Goal: Information Seeking & Learning: Learn about a topic

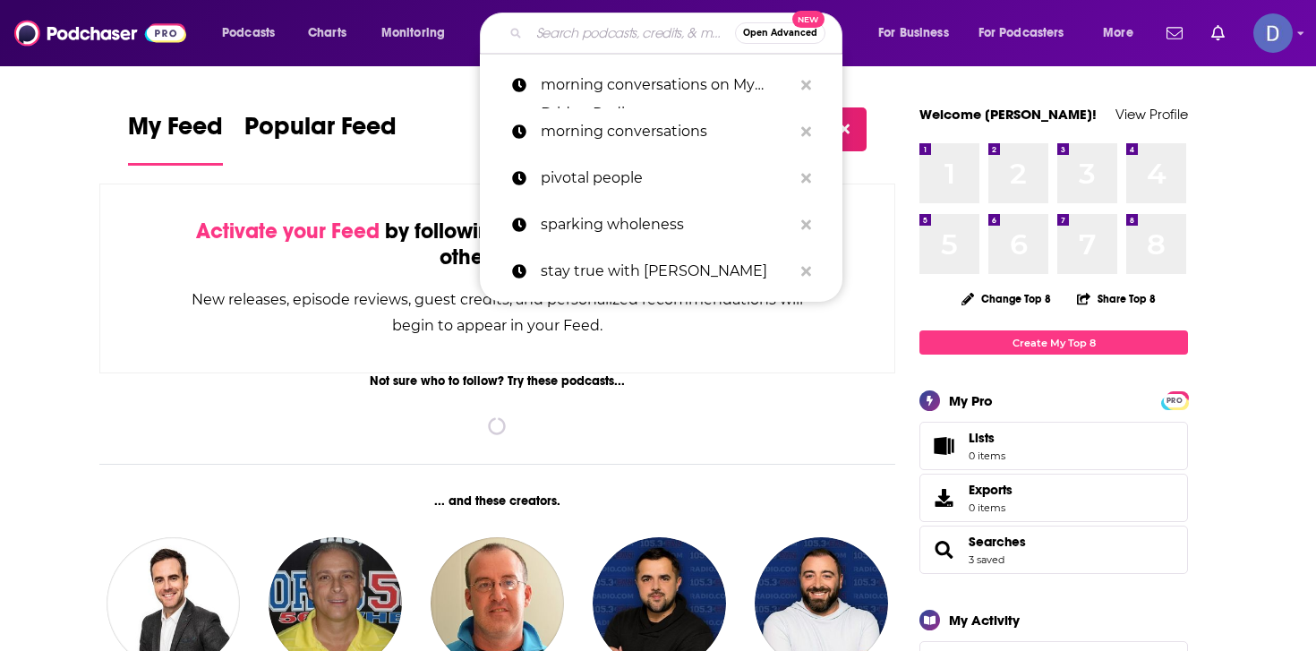
click at [615, 32] on input "Search podcasts, credits, & more..." at bounding box center [632, 33] width 206 height 29
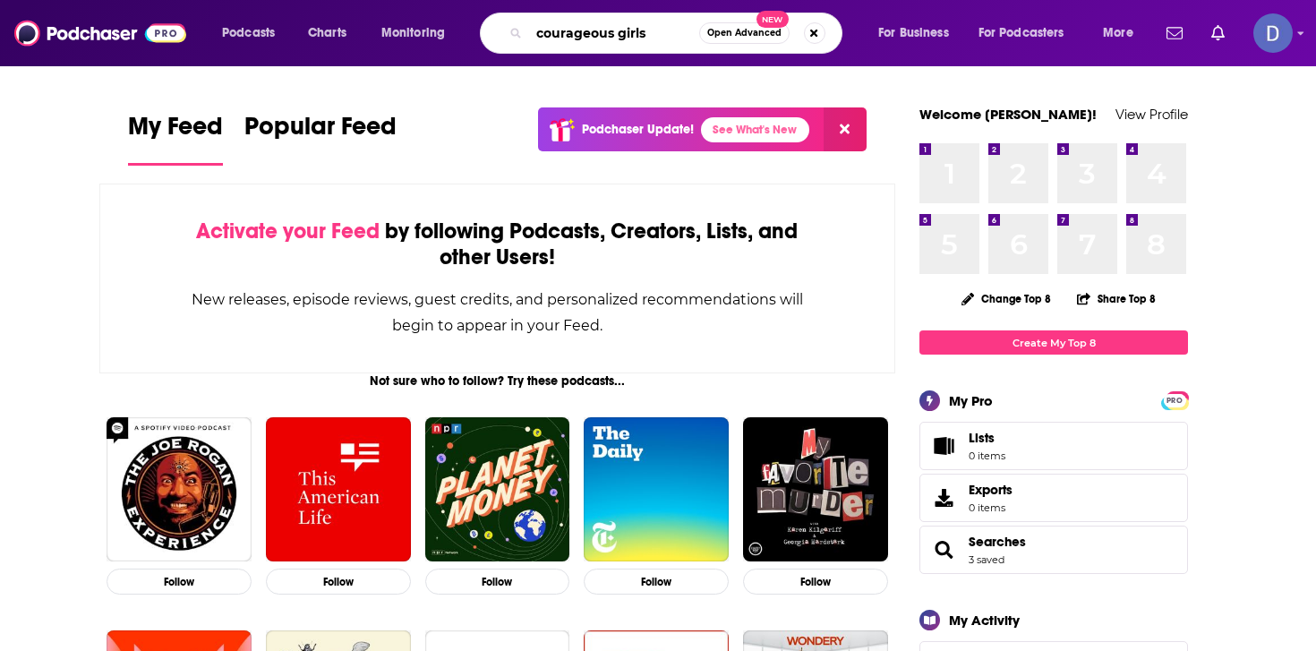
type input "courageous girls"
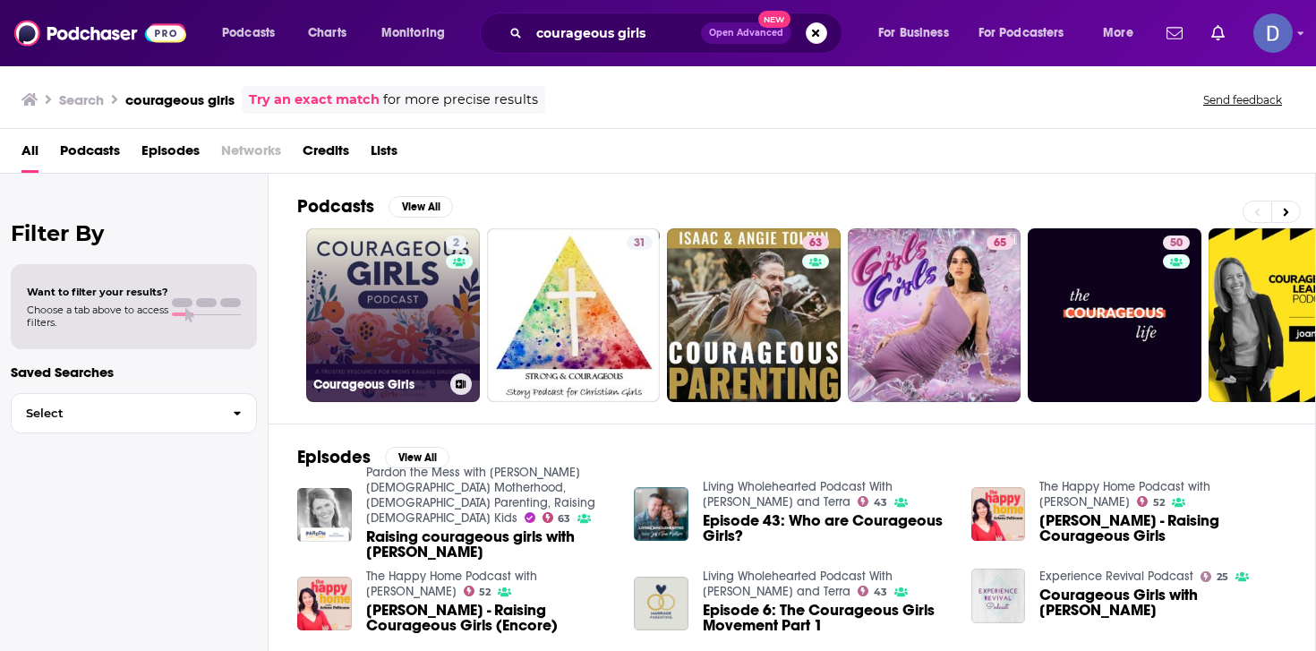
click at [419, 317] on link "2 Courageous Girls" at bounding box center [393, 315] width 174 height 174
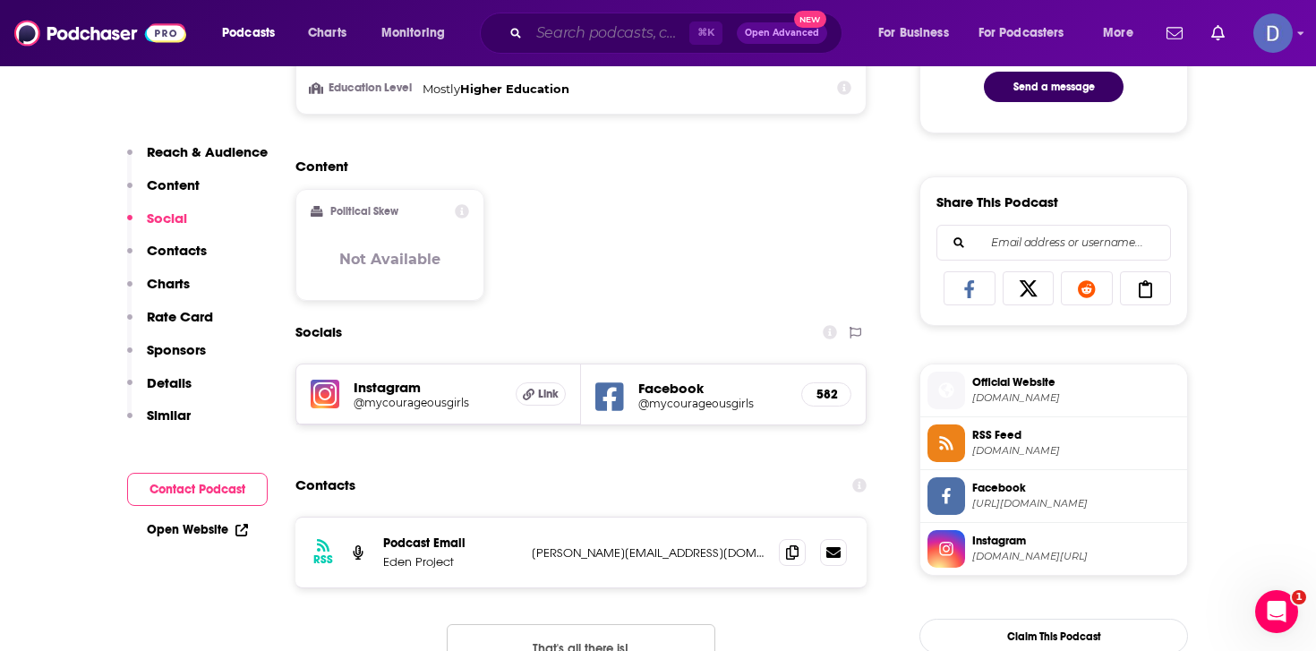
click at [609, 23] on input "Search podcasts, credits, & more..." at bounding box center [609, 33] width 160 height 29
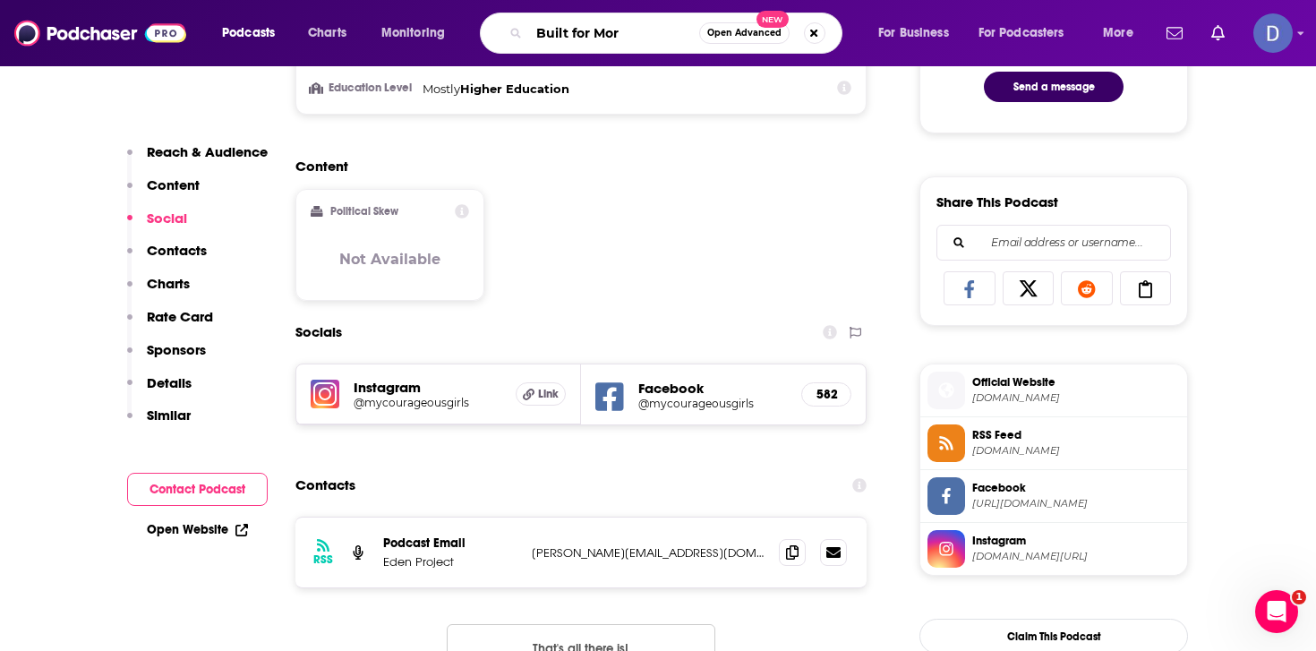
type input "Built for More"
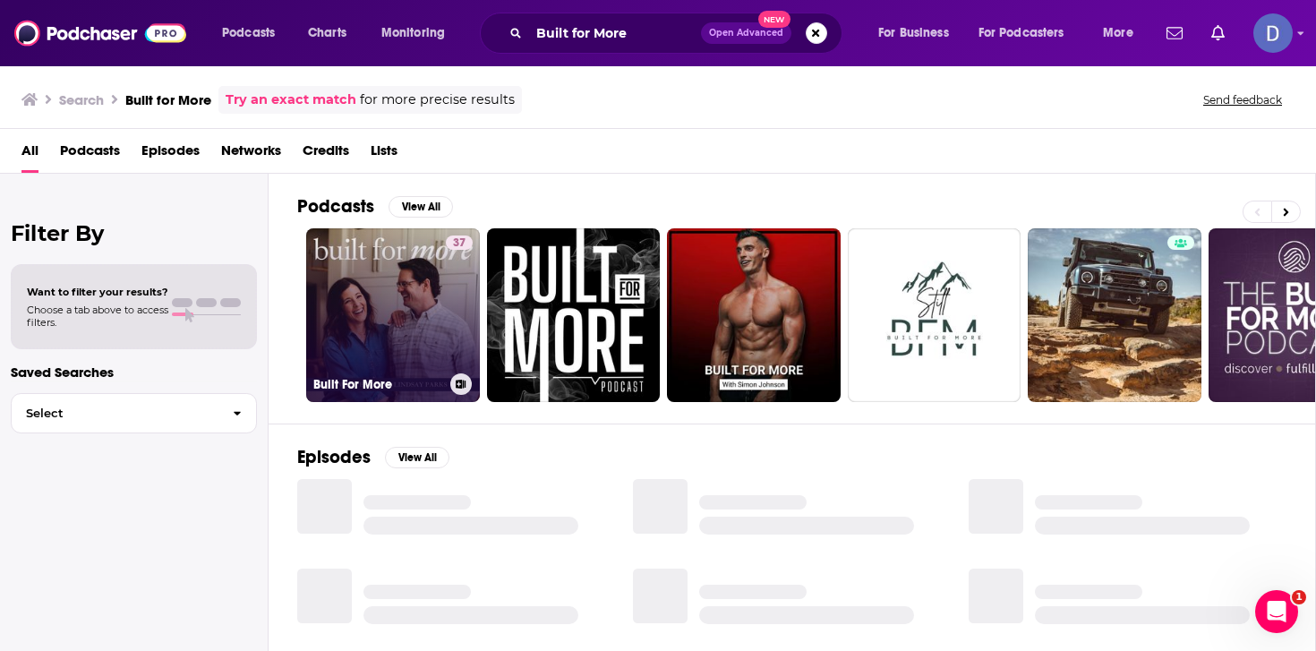
click at [418, 287] on link "37 Built For More" at bounding box center [393, 315] width 174 height 174
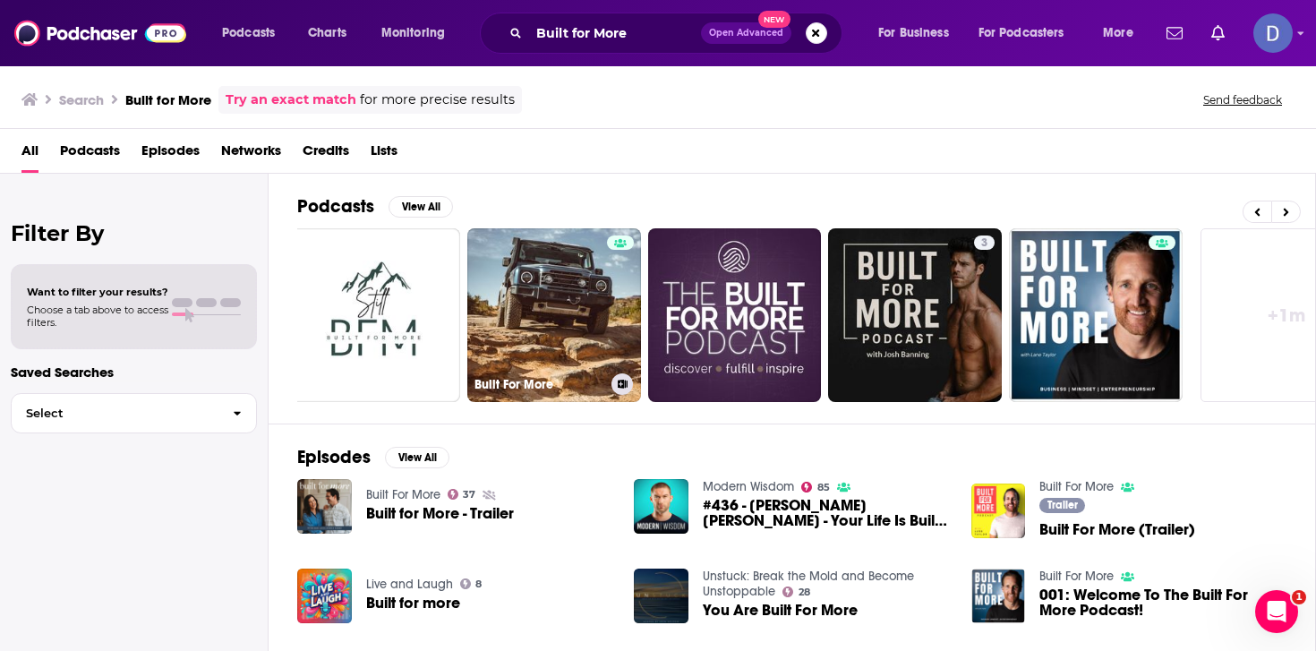
scroll to position [0, 575]
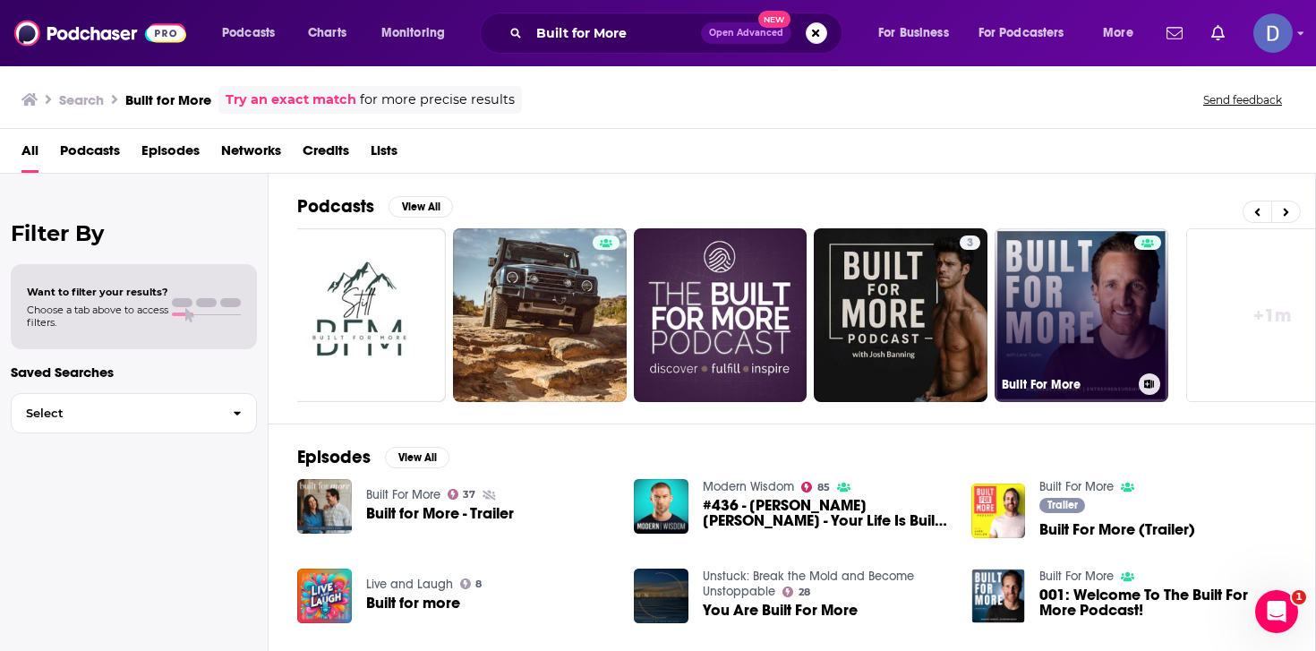
click at [1086, 308] on link "Built For More" at bounding box center [1082, 315] width 174 height 174
